Goal: Find specific page/section: Find specific page/section

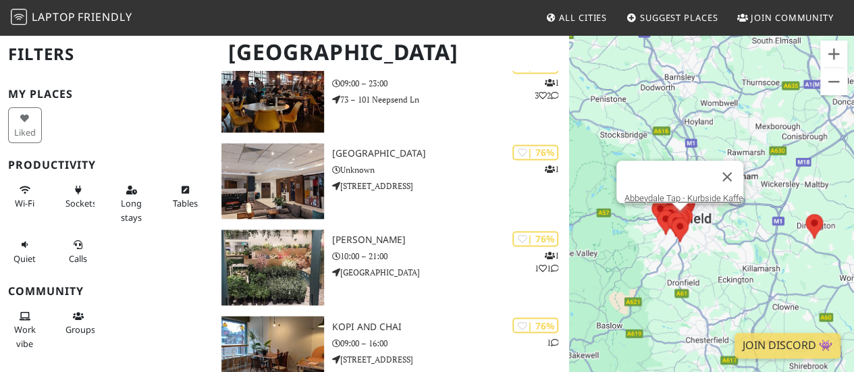
scroll to position [1000, 0]
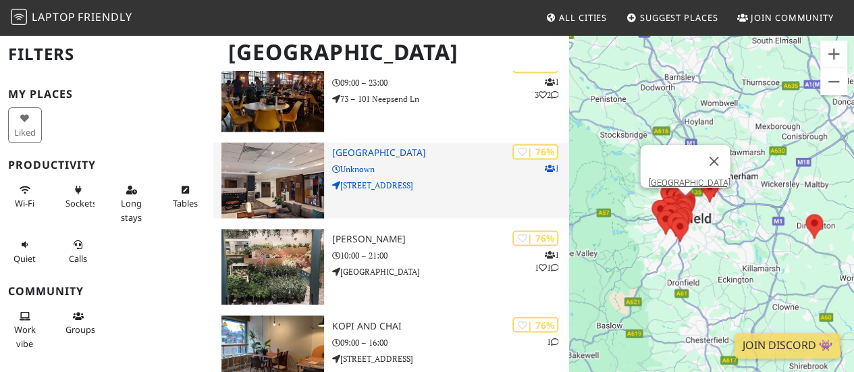
click at [416, 152] on h3 "[GEOGRAPHIC_DATA]" at bounding box center [450, 152] width 237 height 11
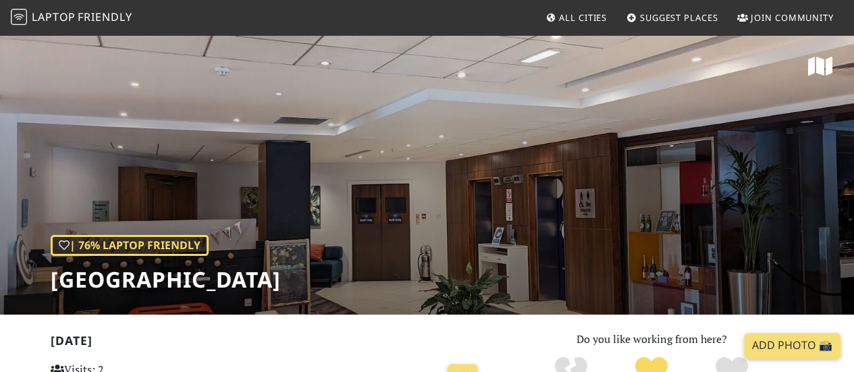
scroll to position [134, 0]
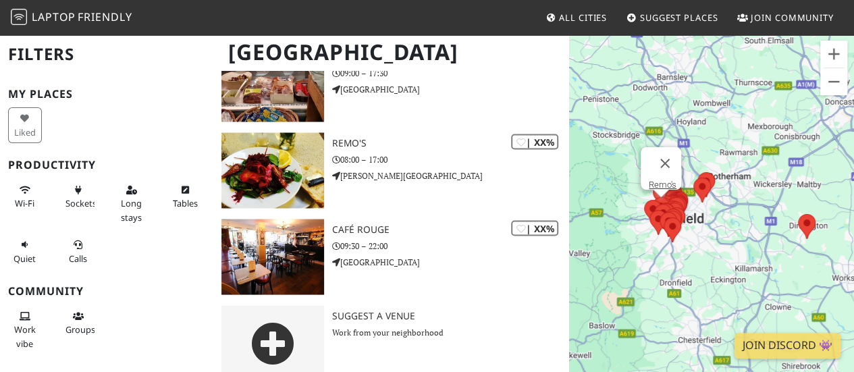
scroll to position [3793, 0]
